Goal: Task Accomplishment & Management: Use online tool/utility

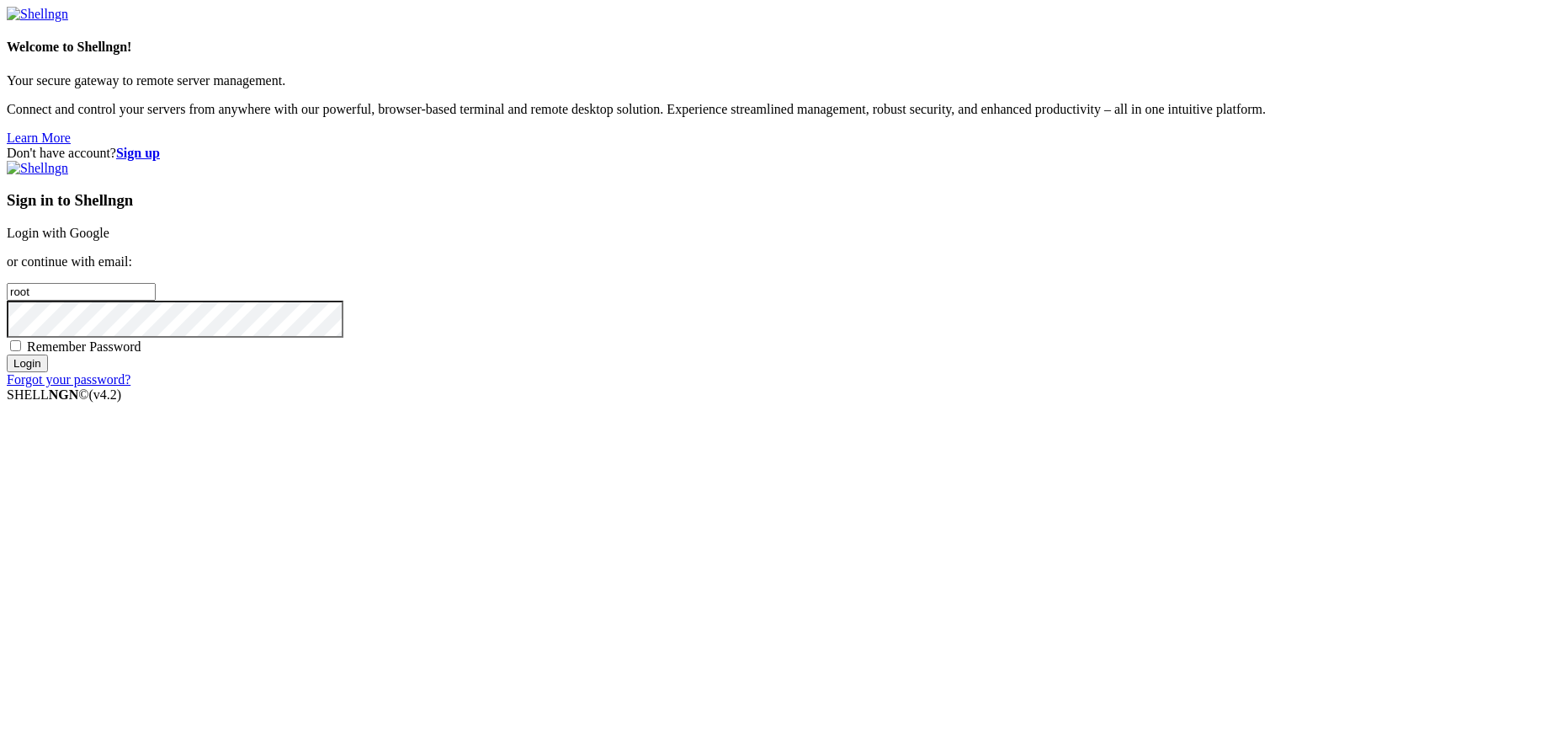
click at [109, 240] on link "Login with Google" at bounding box center [58, 233] width 103 height 14
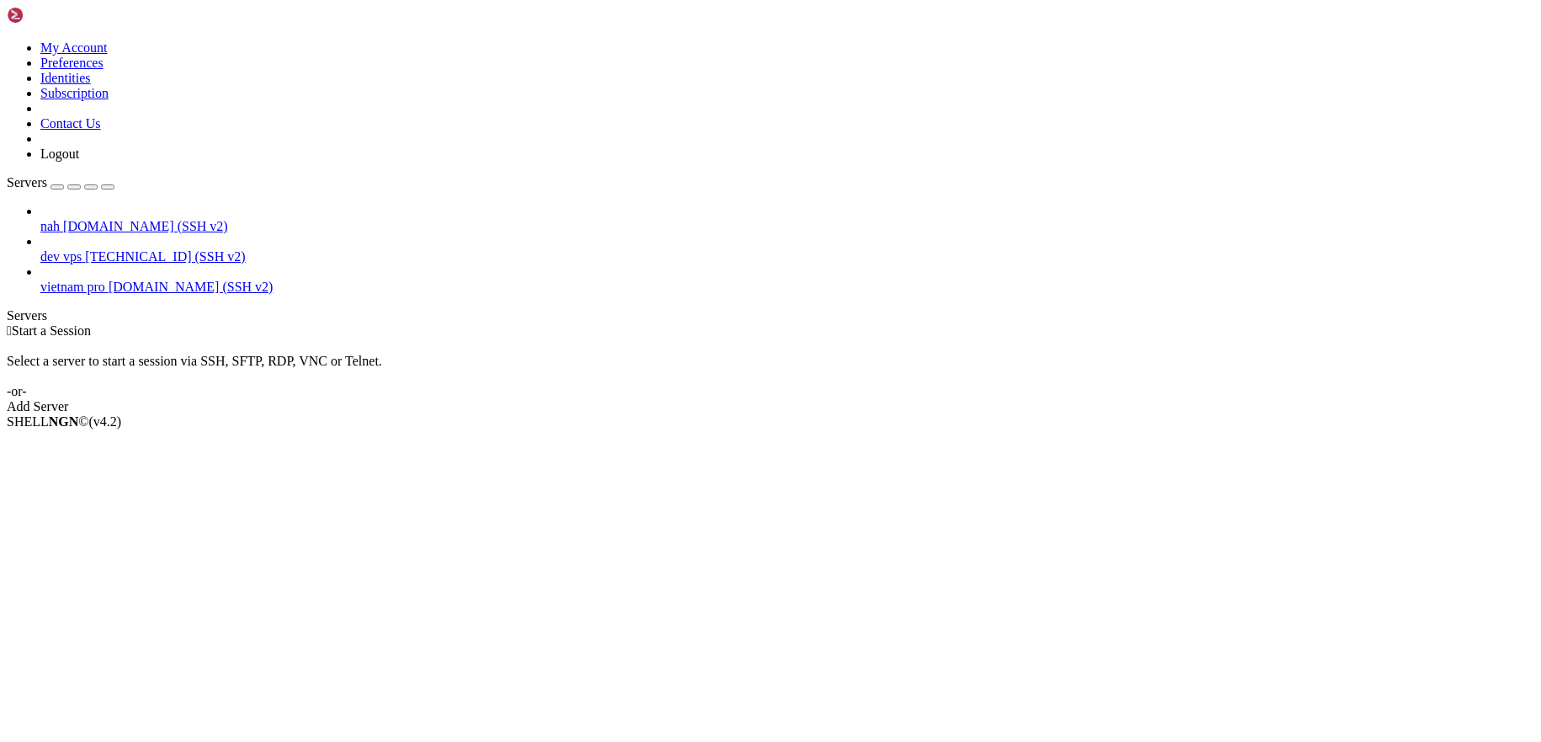
click at [188, 249] on link "dev vps [TECHNICAL_ID] (SSH v2)" at bounding box center [787, 256] width 1494 height 15
click at [85, 443] on span "Connect" at bounding box center [62, 450] width 45 height 14
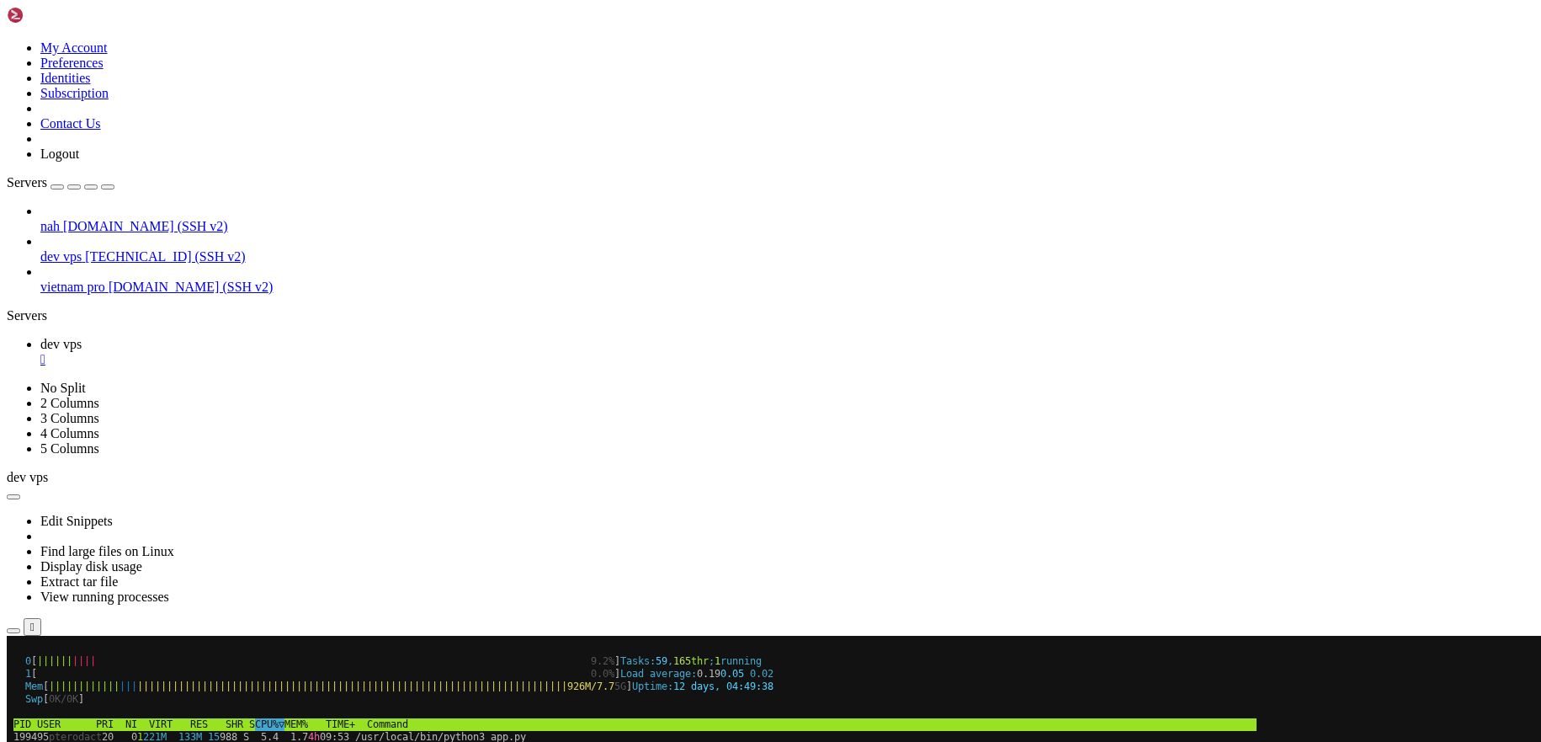
click at [134, 707] on li "Connect" at bounding box center [116, 714] width 153 height 15
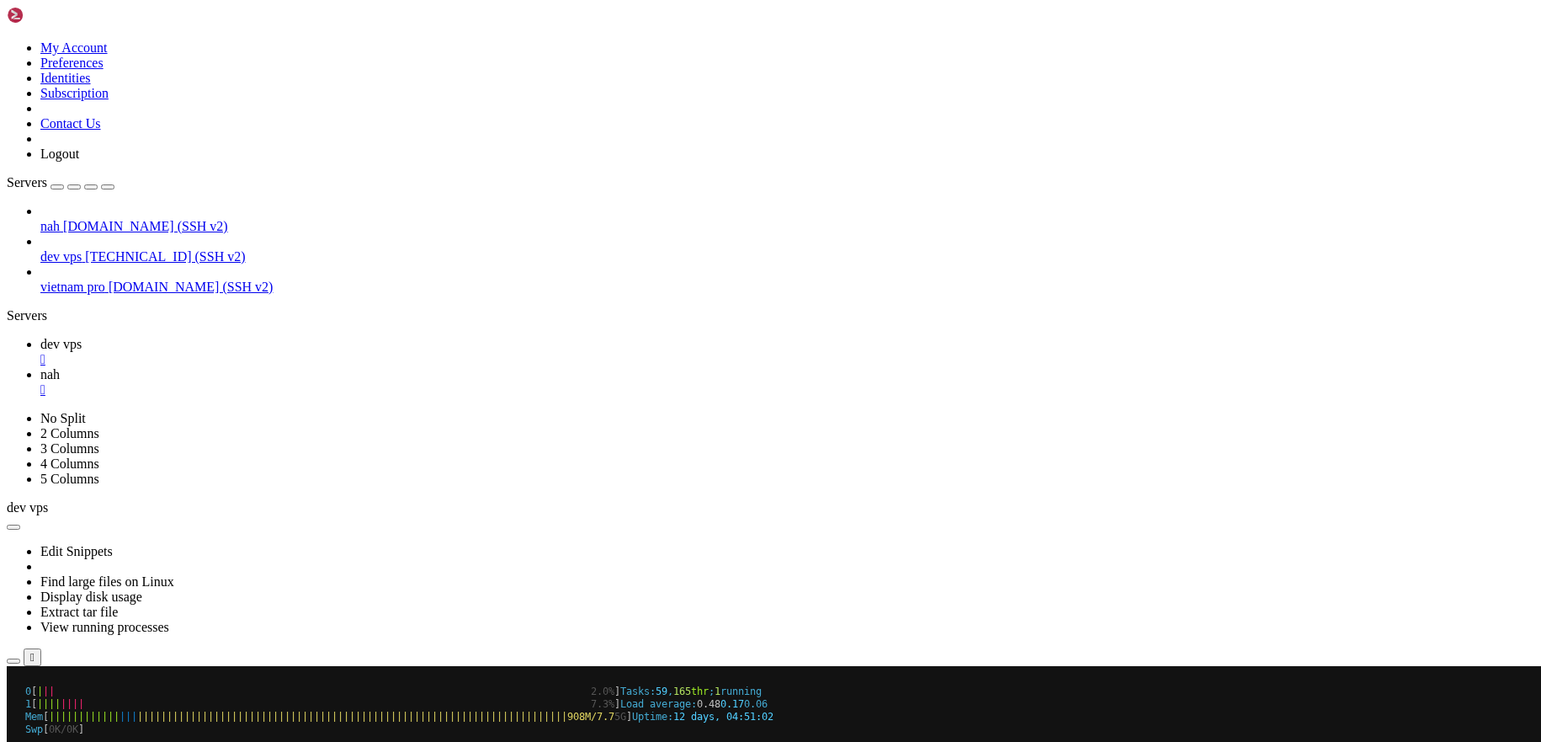
click at [300, 352] on div "" at bounding box center [787, 359] width 1494 height 15
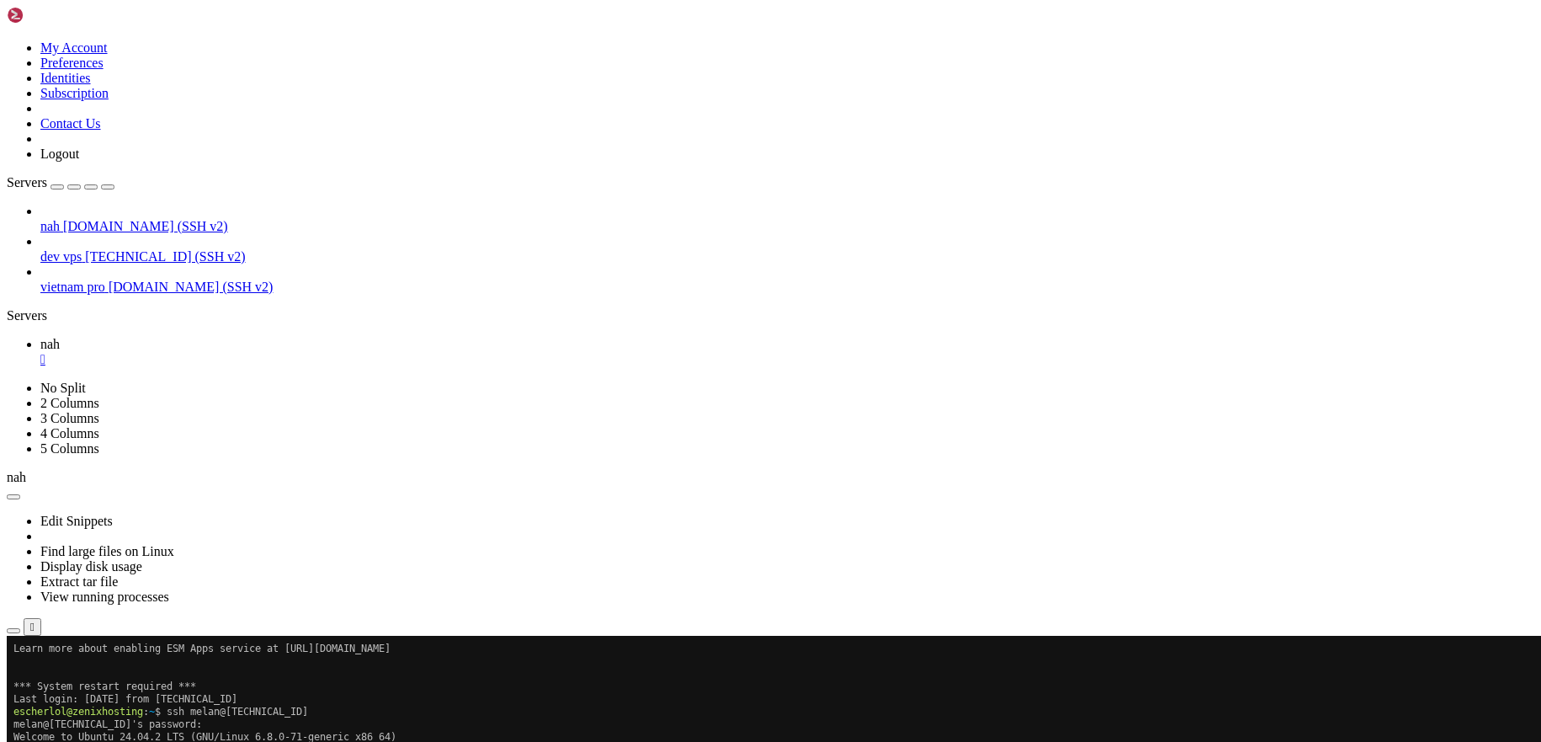
scroll to position [404, 0]
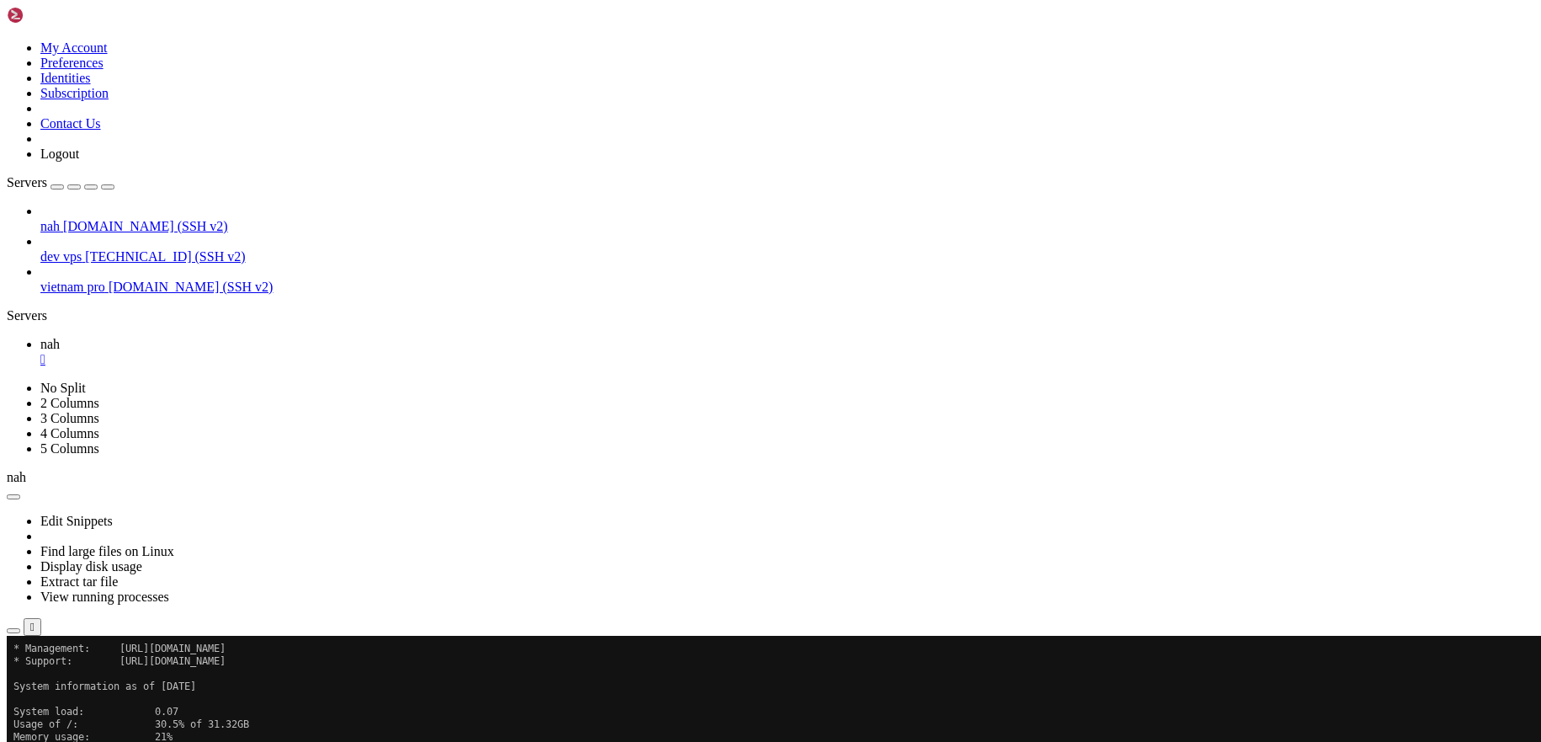
scroll to position [530, 0]
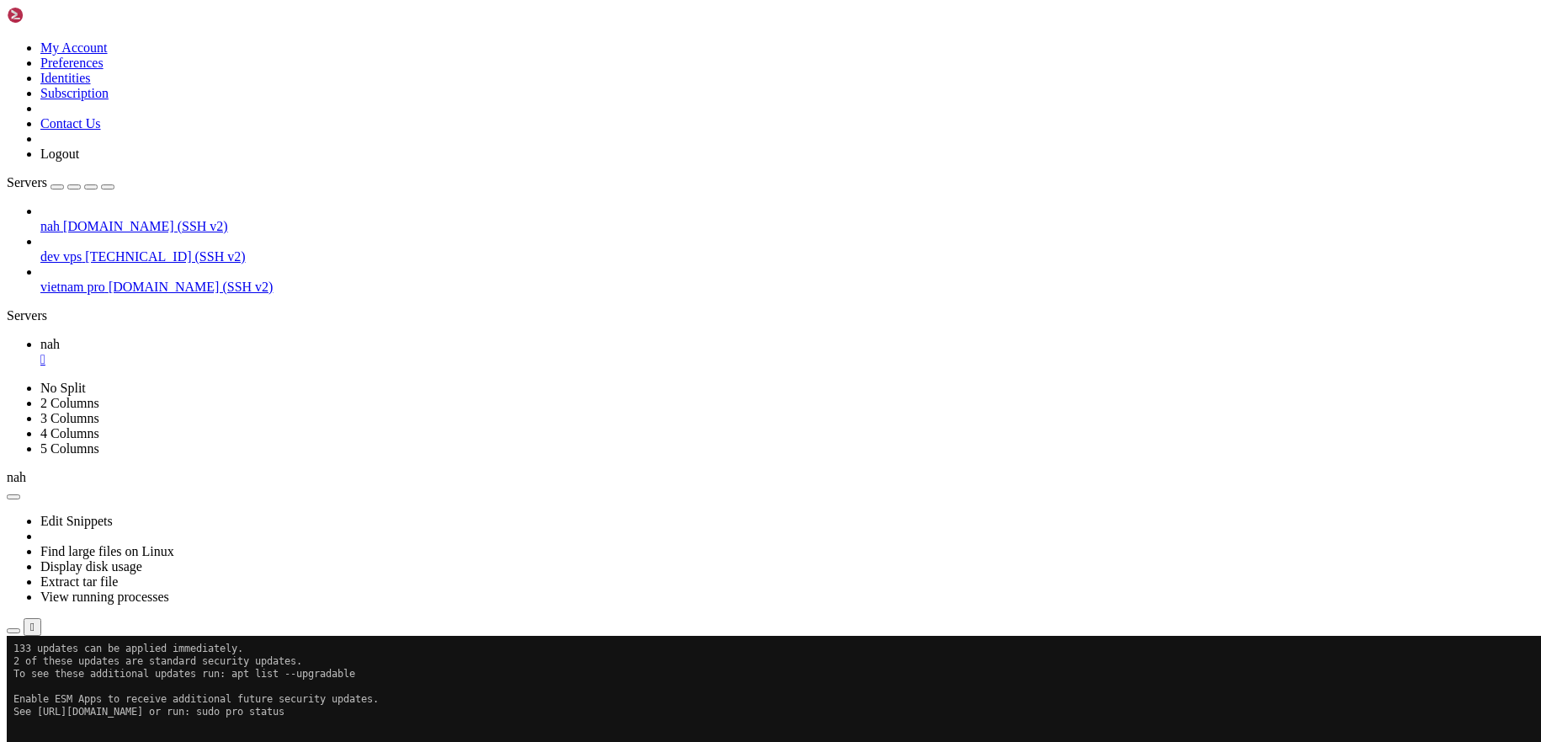
scroll to position [821, 0]
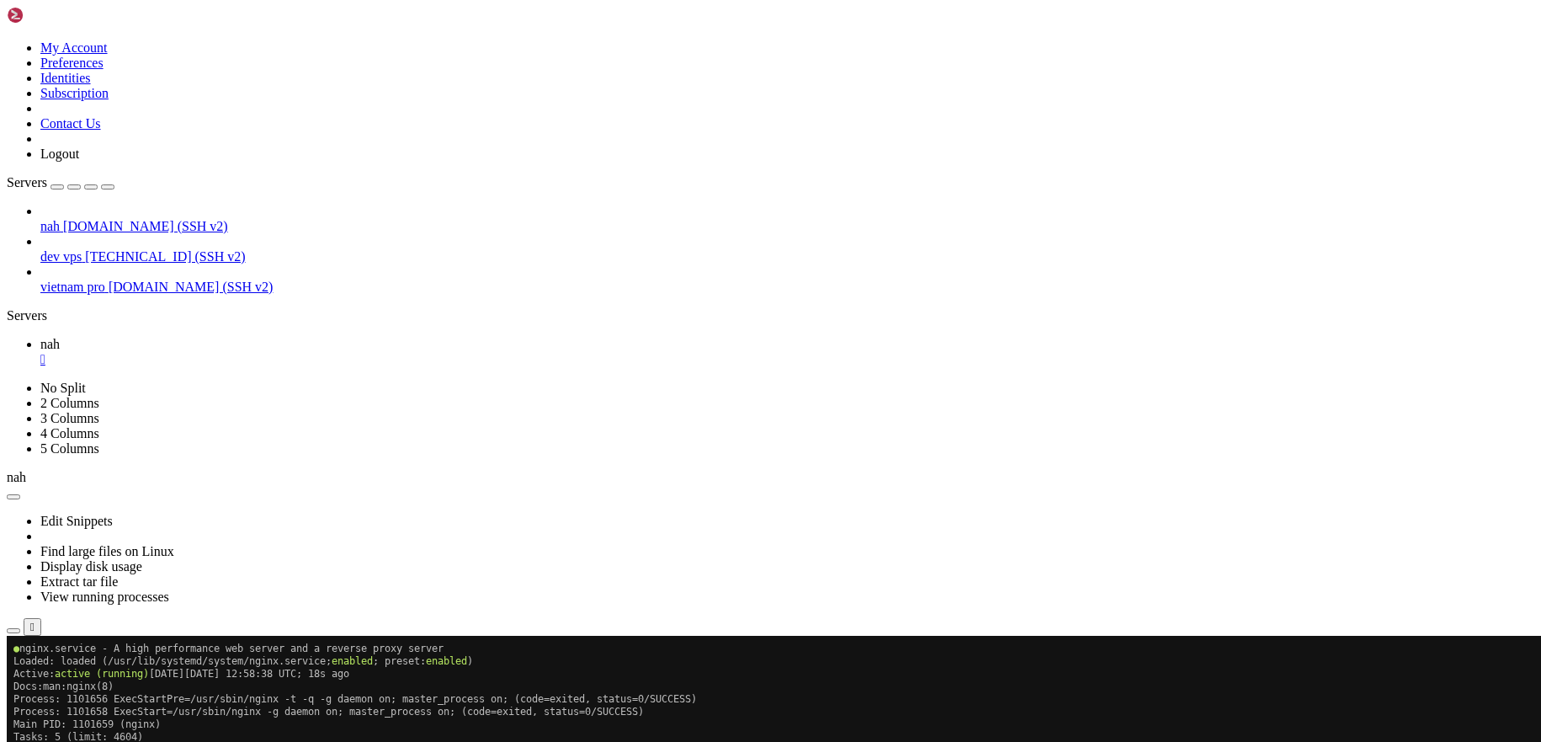
scroll to position [1174, 0]
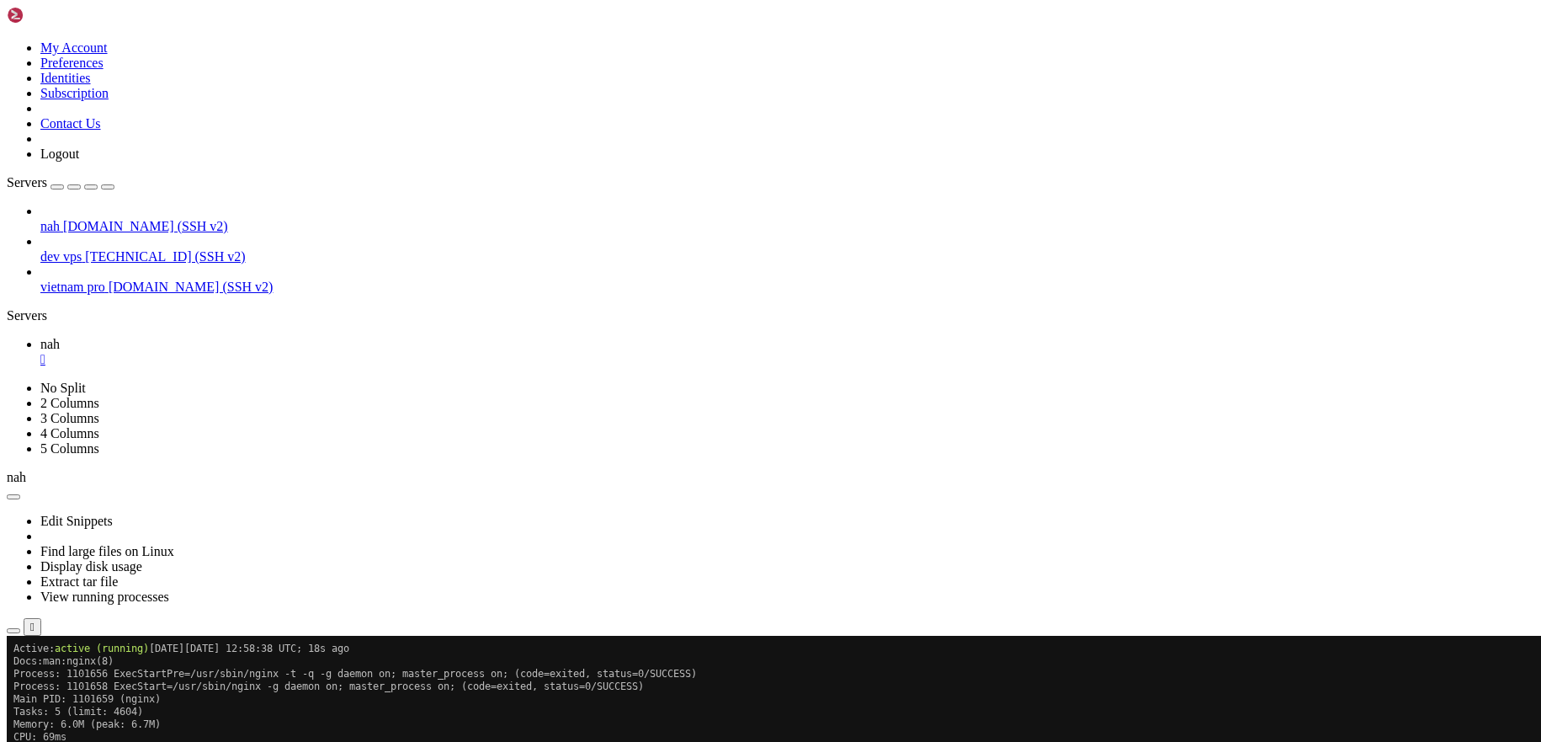
click at [280, 352] on div "" at bounding box center [787, 359] width 1494 height 15
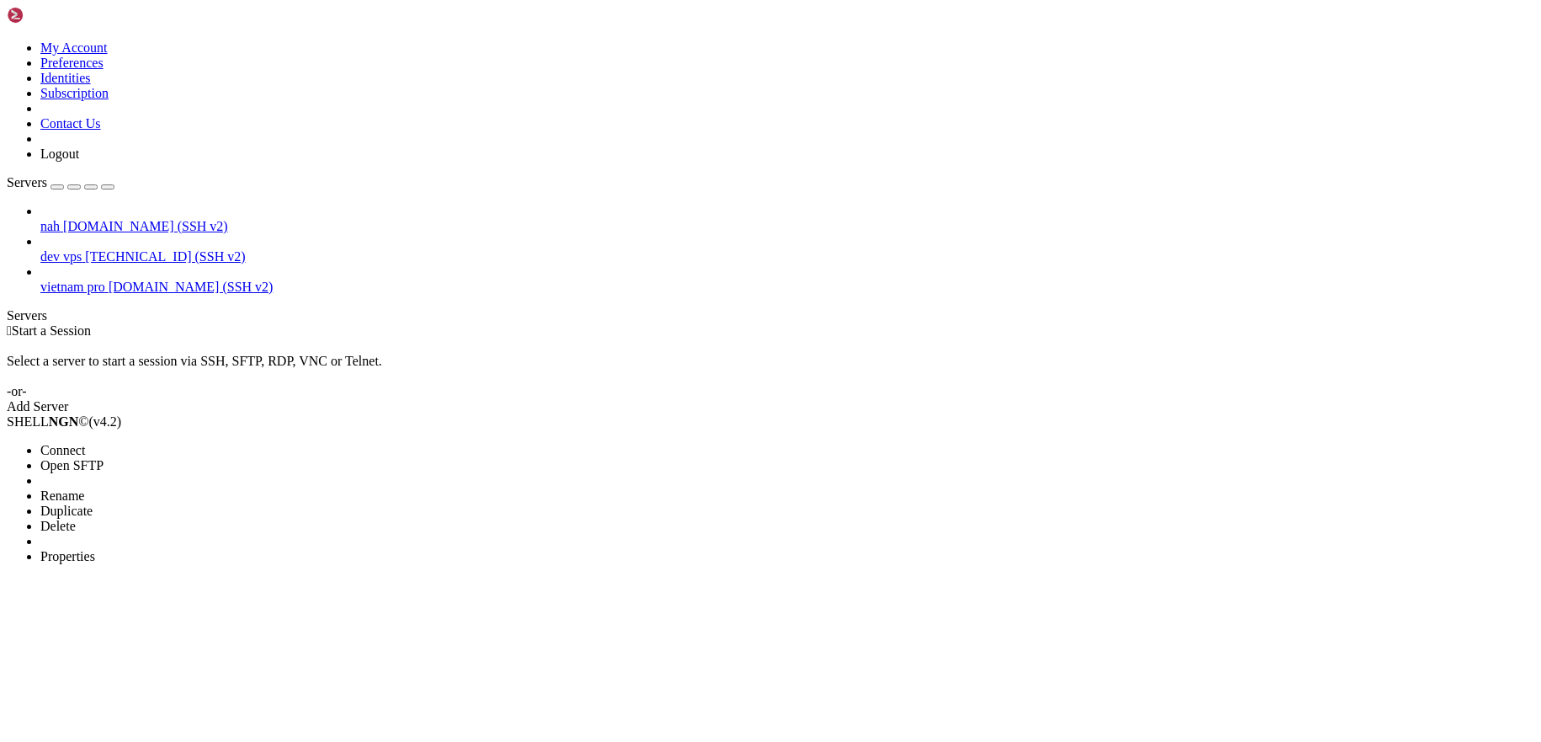
click at [194, 443] on li "Connect" at bounding box center [116, 450] width 153 height 15
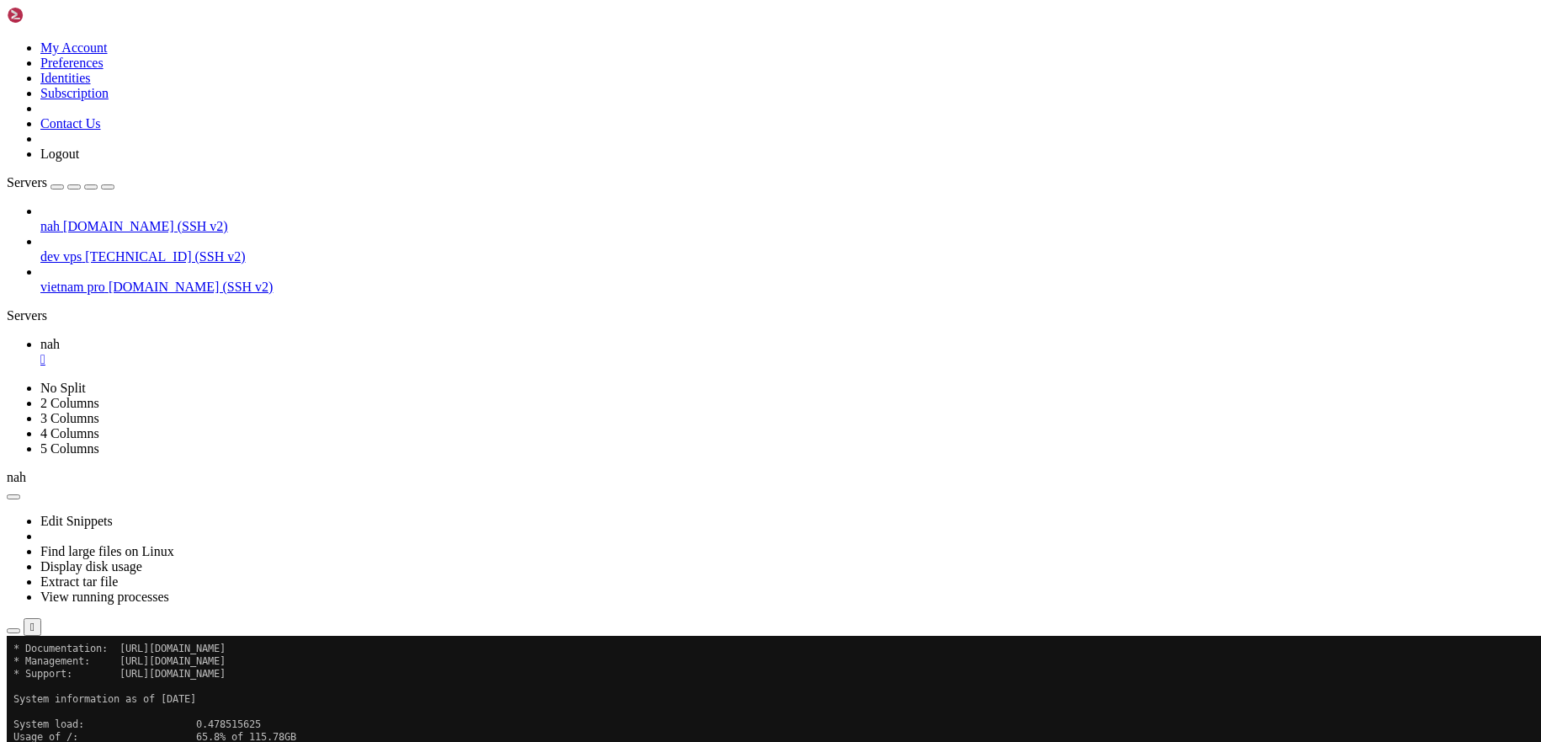
scroll to position [25, 0]
